Goal: Task Accomplishment & Management: Manage account settings

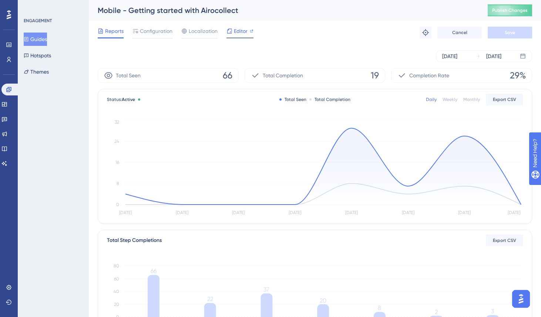
click at [242, 34] on span "Editor" at bounding box center [241, 31] width 14 height 9
click at [141, 29] on span "Configuration" at bounding box center [156, 31] width 33 height 9
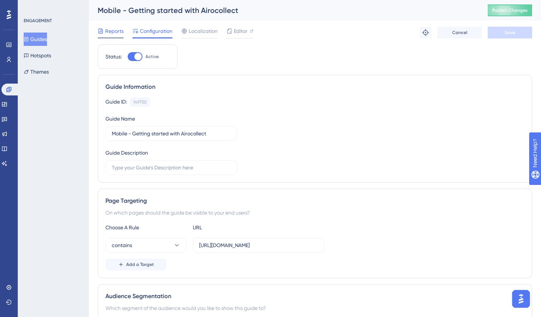
click at [109, 30] on span "Reports" at bounding box center [114, 31] width 19 height 9
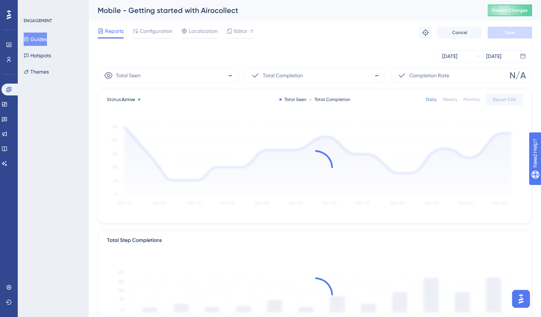
click at [37, 38] on button "Guides" at bounding box center [35, 39] width 23 height 13
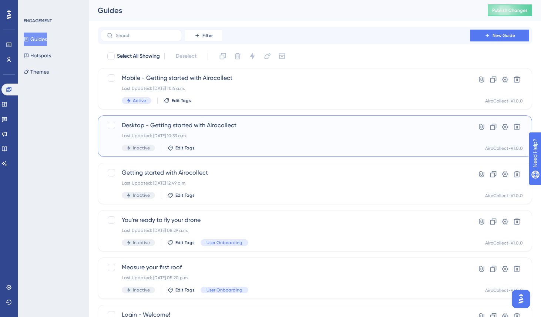
click at [173, 123] on span "Desktop - Getting started with Airocollect" at bounding box center [285, 125] width 327 height 9
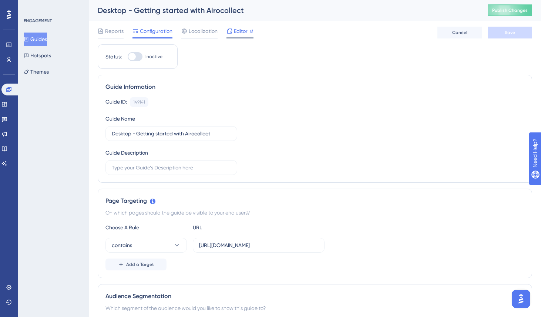
click at [237, 33] on span "Editor" at bounding box center [241, 31] width 14 height 9
click at [39, 44] on button "Guides" at bounding box center [35, 39] width 23 height 13
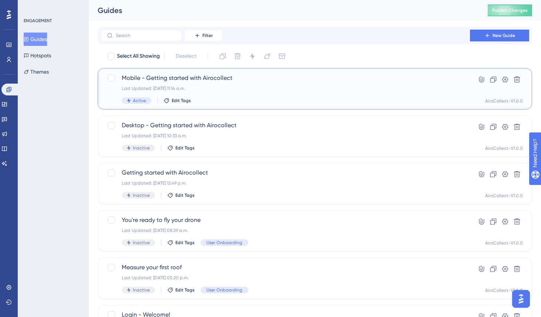
click at [164, 75] on span "Mobile - Getting started with Airocollect" at bounding box center [285, 78] width 327 height 9
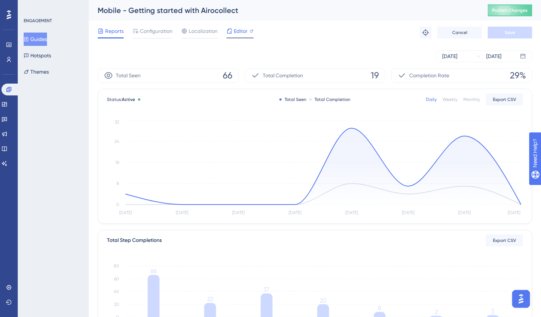
click at [239, 33] on span "Editor" at bounding box center [241, 31] width 14 height 9
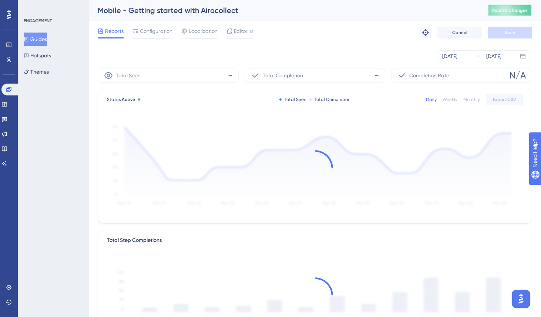
click at [501, 16] on button "Publish Changes" at bounding box center [510, 10] width 44 height 12
click at [516, 10] on span "Publish Changes" at bounding box center [510, 10] width 36 height 6
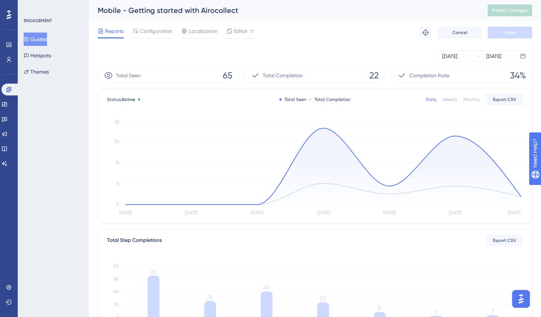
click at [449, 9] on div "Mobile - Getting started with Airocollect" at bounding box center [284, 10] width 372 height 10
click at [504, 13] on span "Publish Changes" at bounding box center [510, 10] width 36 height 6
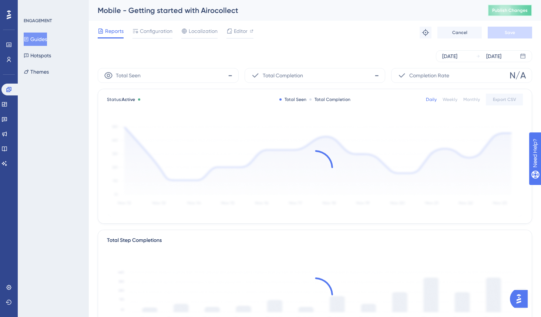
click at [502, 11] on span "Publish Changes" at bounding box center [510, 10] width 36 height 6
click at [499, 15] on button "Publish Changes" at bounding box center [510, 10] width 44 height 12
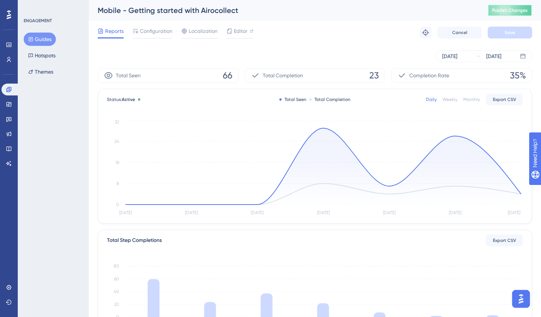
click at [504, 8] on span "Publish Changes" at bounding box center [510, 10] width 36 height 6
